Goal: Task Accomplishment & Management: Manage account settings

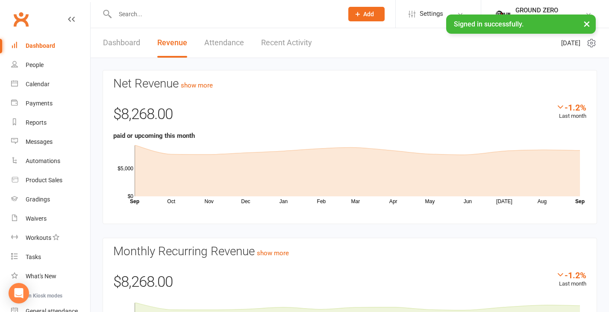
click at [110, 43] on link "Dashboard" at bounding box center [121, 42] width 37 height 29
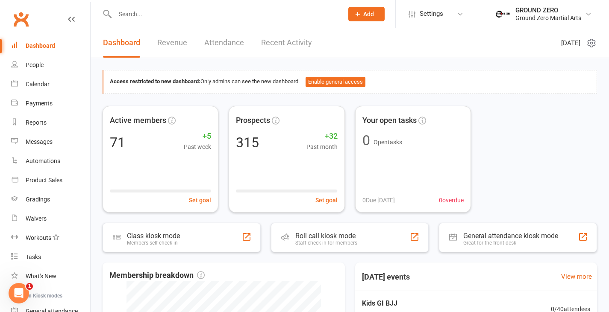
click at [51, 48] on div "Dashboard" at bounding box center [40, 45] width 29 height 7
click at [160, 18] on input "text" at bounding box center [224, 14] width 225 height 12
type input "[PERSON_NAME]"
click at [48, 219] on count-badge "1" at bounding box center [53, 218] width 11 height 7
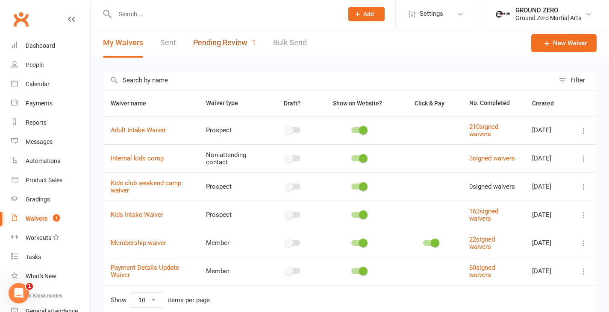
click at [232, 43] on link "Pending Review 1" at bounding box center [224, 42] width 63 height 29
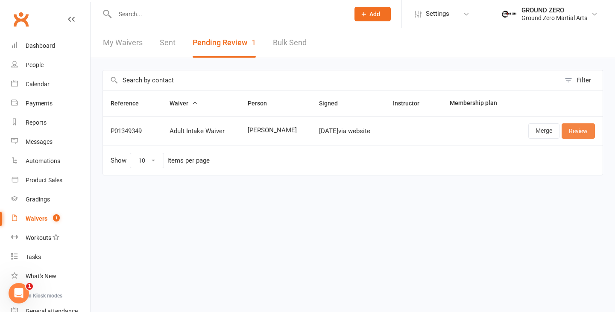
click at [568, 131] on link "Review" at bounding box center [578, 131] width 33 height 15
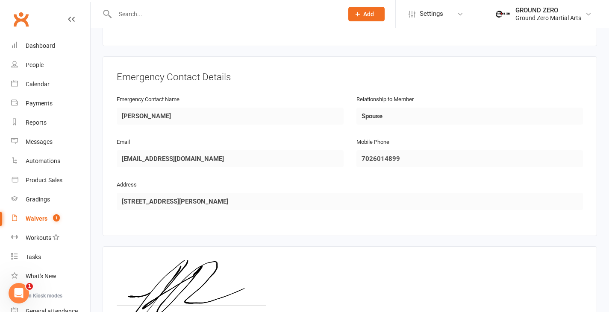
scroll to position [459, 0]
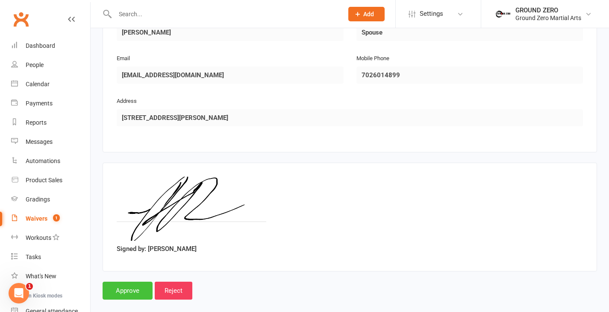
click at [127, 282] on input "Approve" at bounding box center [128, 291] width 50 height 18
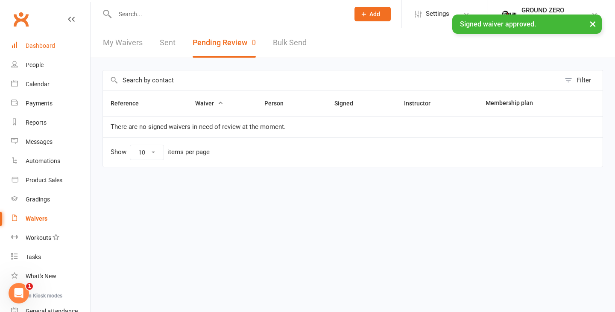
click at [44, 45] on div "Dashboard" at bounding box center [40, 45] width 29 height 7
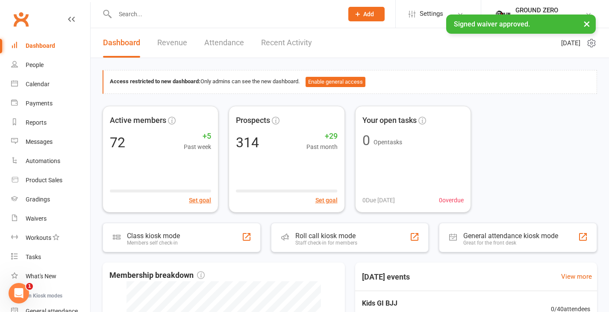
click at [146, 13] on input "text" at bounding box center [224, 14] width 225 height 12
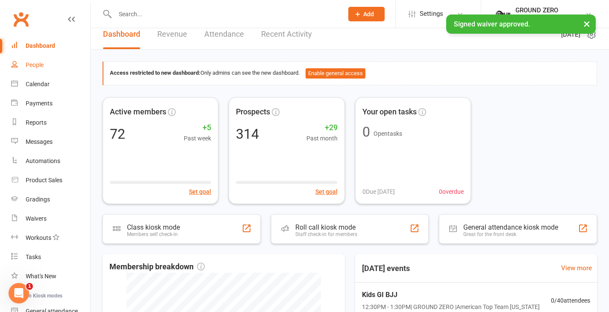
scroll to position [19, 0]
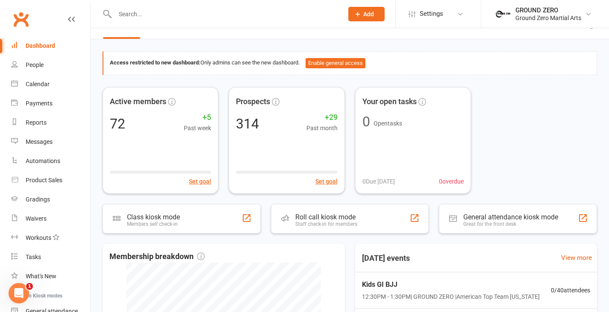
click at [511, 151] on div "Active members 72 +5 Past week Set goal Prospects 314 +29 Past month Set goal Y…" at bounding box center [350, 140] width 494 height 107
click at [170, 18] on input "text" at bounding box center [224, 14] width 225 height 12
click at [520, 128] on div "Active members 72 +5 Past week Set goal Prospects 314 +29 Past month Set goal Y…" at bounding box center [350, 140] width 494 height 107
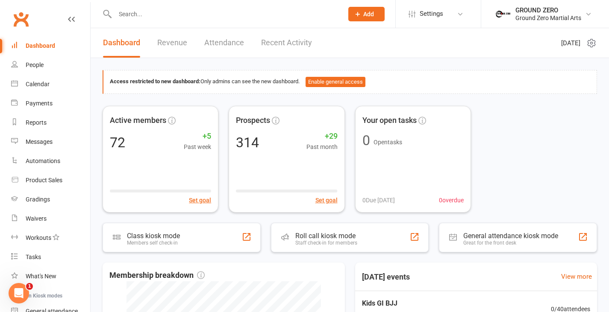
click at [169, 9] on input "text" at bounding box center [224, 14] width 225 height 12
click at [165, 16] on input "text" at bounding box center [224, 14] width 225 height 12
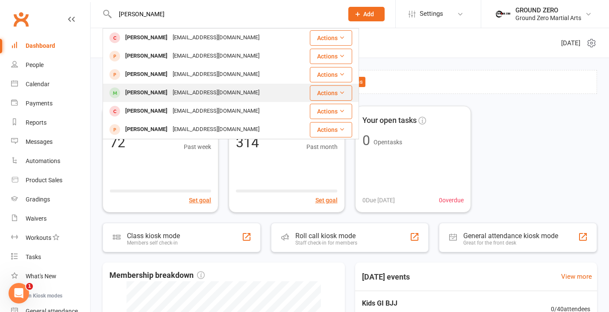
type input "jeremy"
click at [141, 94] on div "Jeremy Hammel" at bounding box center [146, 93] width 47 height 12
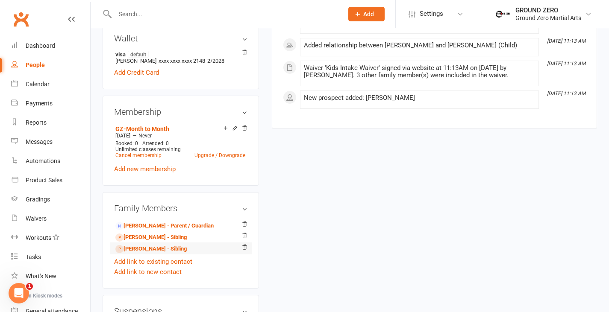
scroll to position [318, 0]
click at [151, 242] on link "Elijah Hammel - Sibling" at bounding box center [150, 237] width 71 height 9
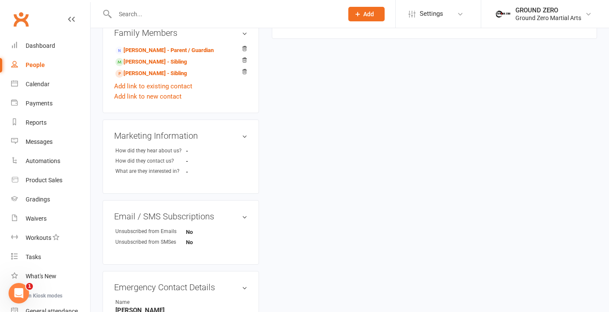
scroll to position [256, 0]
